Goal: Task Accomplishment & Management: Manage account settings

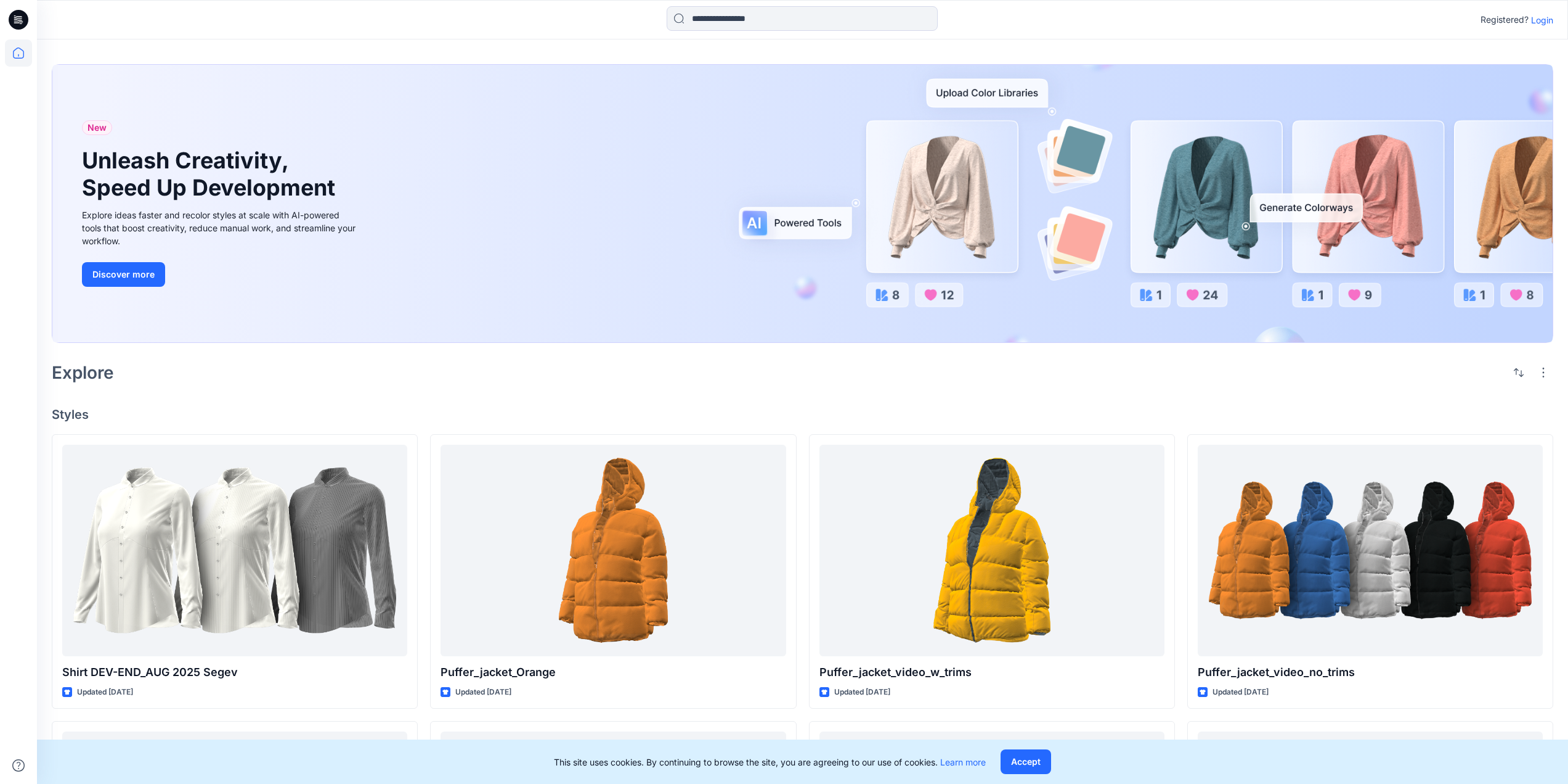
click at [1538, 22] on p "Login" at bounding box center [1542, 20] width 22 height 13
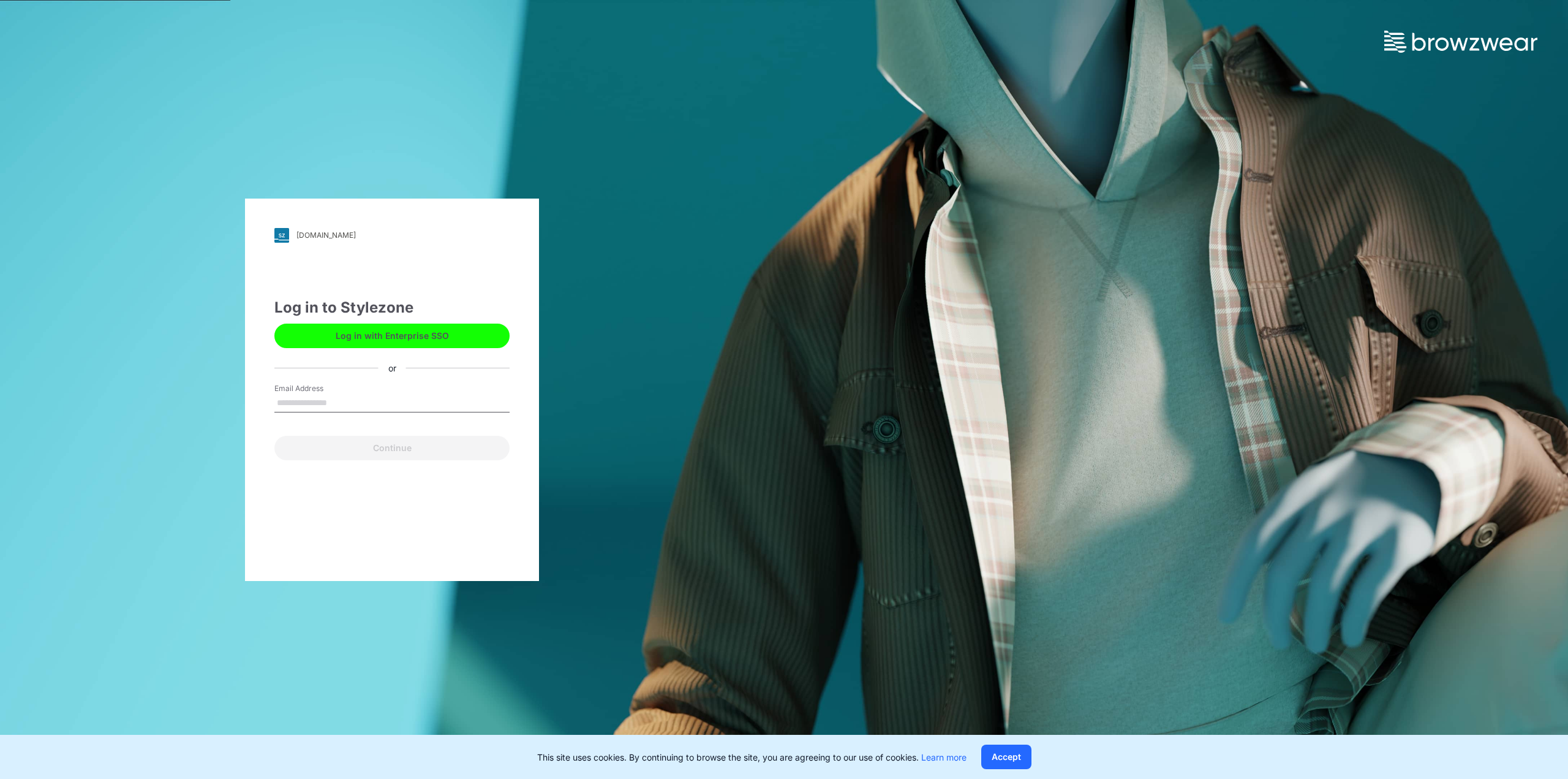
click at [356, 399] on input "Email Address" at bounding box center [392, 403] width 235 height 18
click at [330, 404] on input "Email Address" at bounding box center [392, 403] width 235 height 18
paste input "**********"
type input "**********"
click at [382, 449] on button "Continue" at bounding box center [392, 448] width 235 height 25
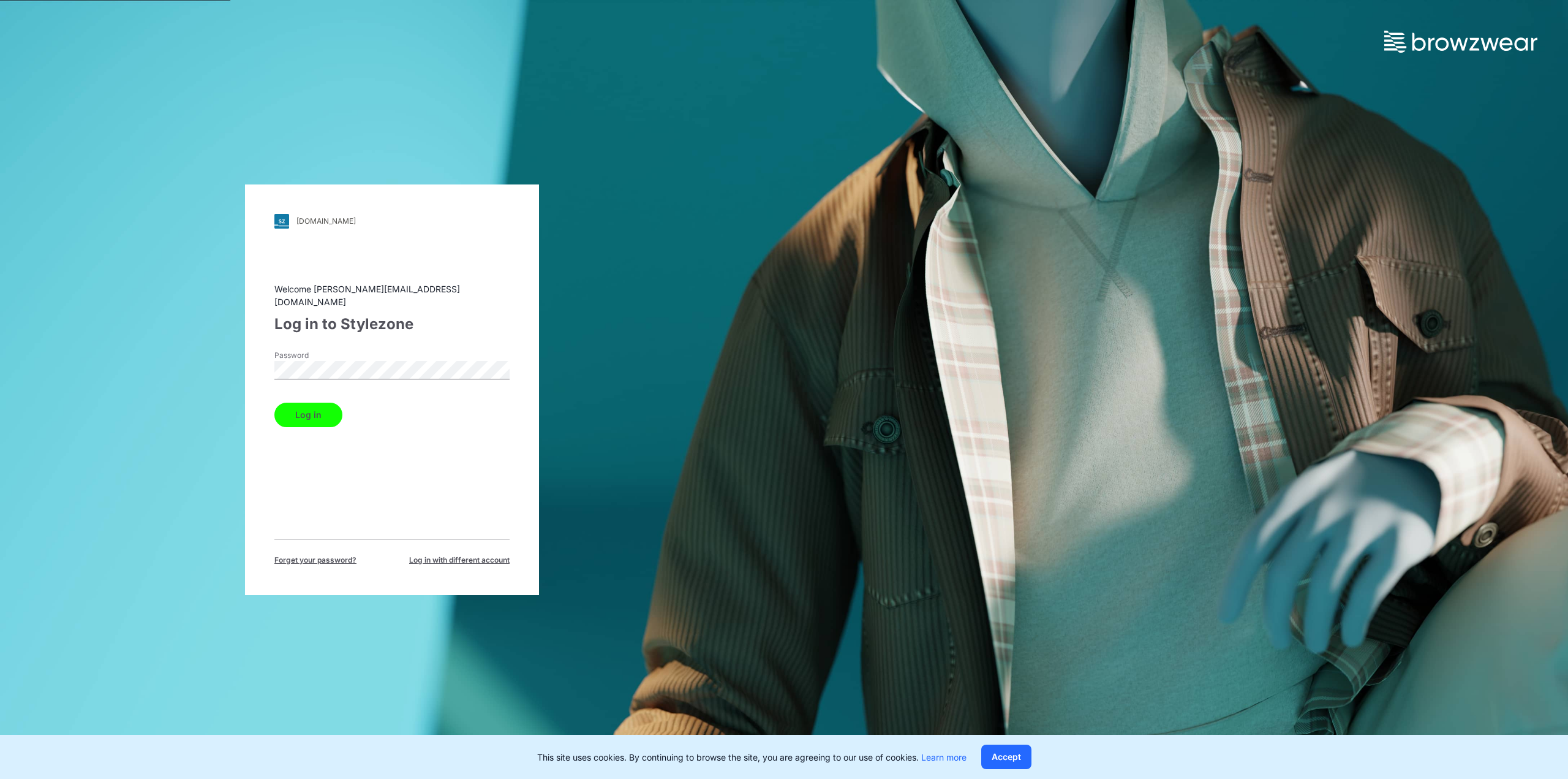
click at [299, 414] on button "Log in" at bounding box center [308, 415] width 68 height 25
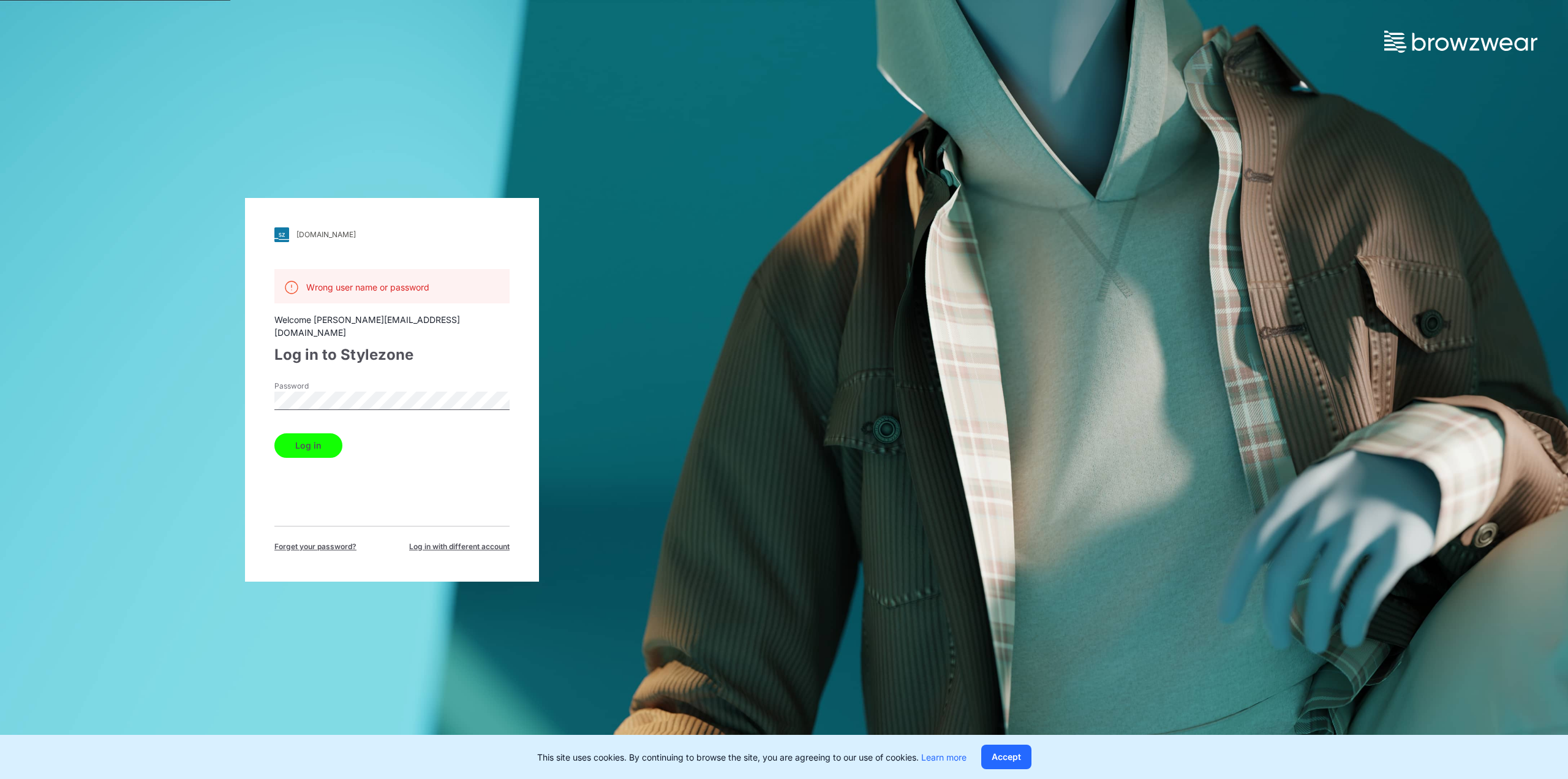
click at [249, 391] on div "[DOMAIN_NAME] Loading... Wrong user name or password Welcome [PERSON_NAME][EMAI…" at bounding box center [392, 389] width 294 height 384
click at [300, 438] on button "Log in" at bounding box center [308, 445] width 68 height 25
click at [237, 384] on div "[DOMAIN_NAME] Loading... Wrong user name or password Welcome [PERSON_NAME][EMAI…" at bounding box center [392, 389] width 784 height 779
click at [301, 433] on button "Log in" at bounding box center [308, 445] width 68 height 25
click at [443, 430] on div "Log in" at bounding box center [392, 443] width 235 height 29
